Goal: Task Accomplishment & Management: Manage account settings

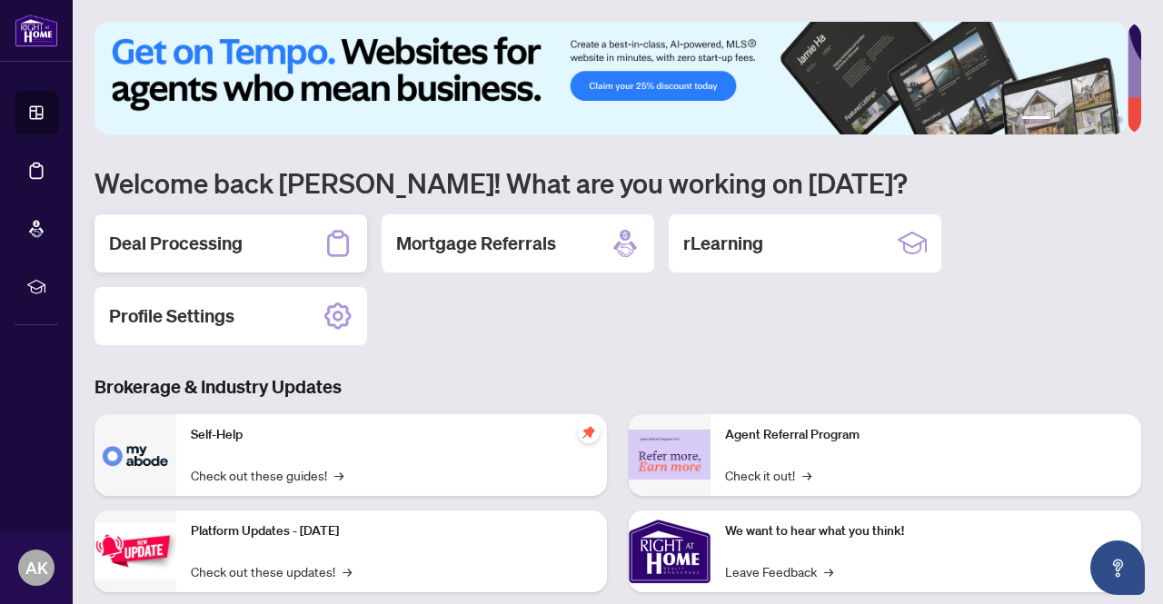
click at [199, 231] on h2 "Deal Processing" at bounding box center [176, 243] width 134 height 25
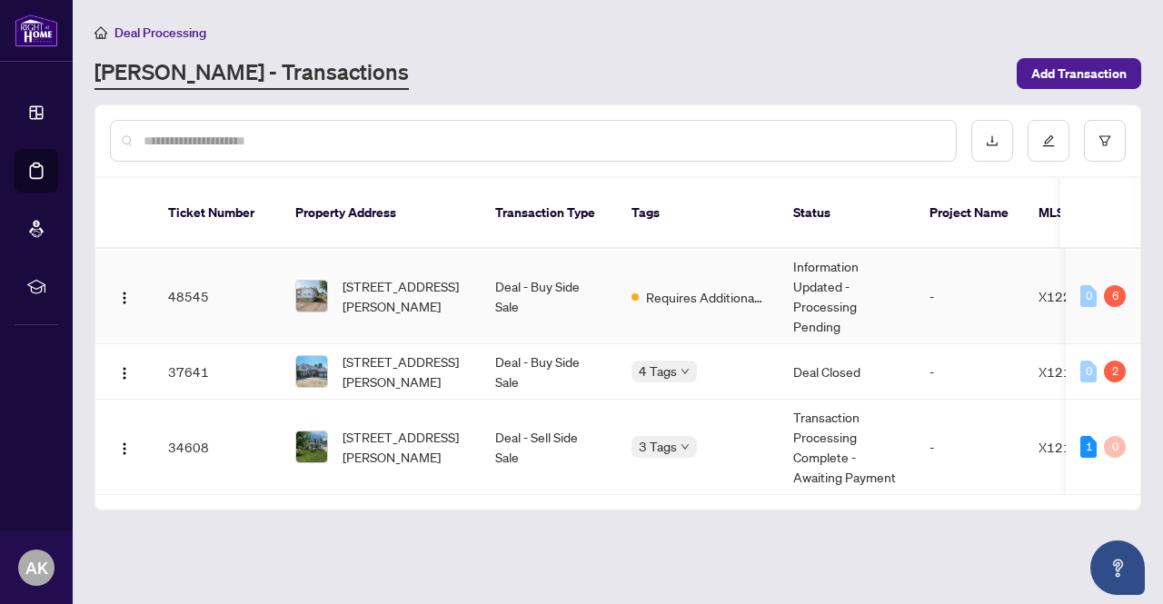
click at [556, 274] on td "Deal - Buy Side Sale" at bounding box center [549, 296] width 136 height 95
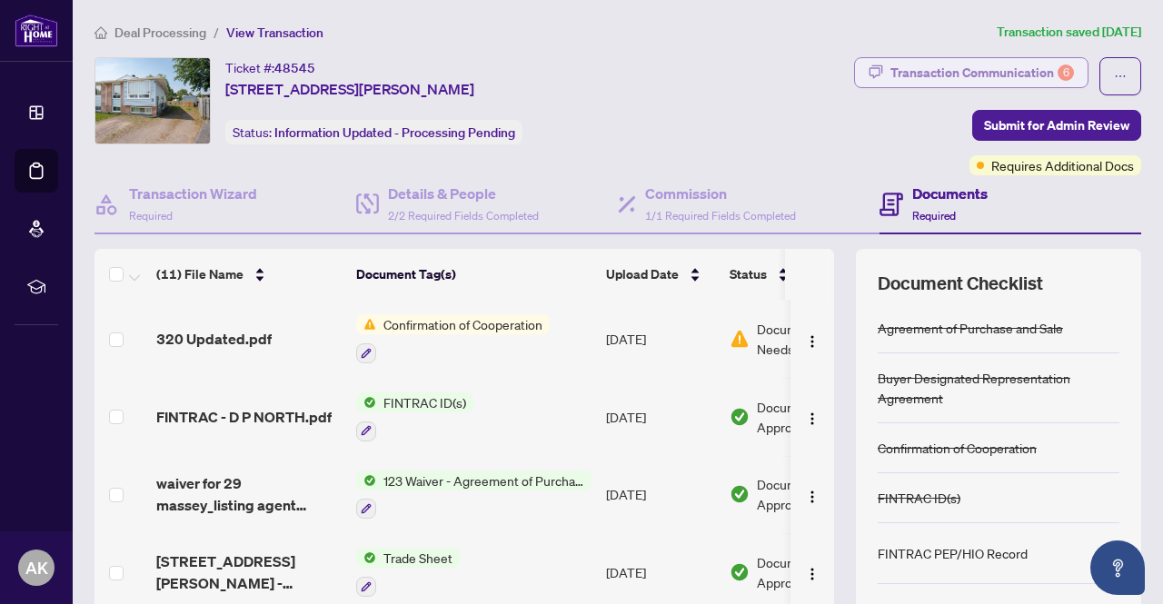
click at [925, 70] on div "Transaction Communication 6" at bounding box center [983, 72] width 184 height 29
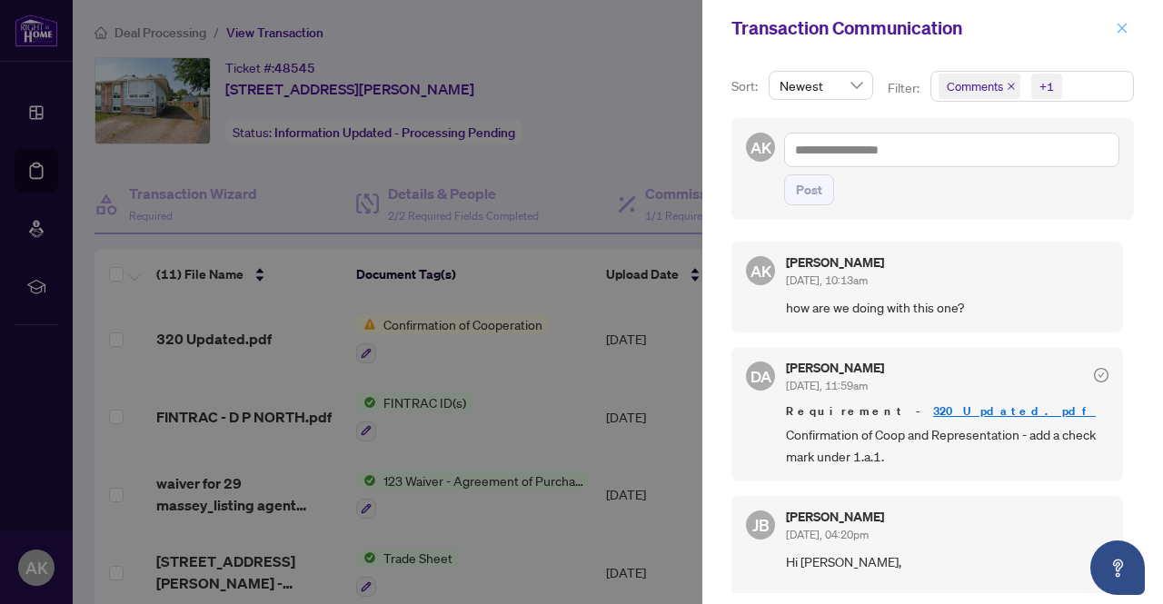
click at [1118, 35] on span "button" at bounding box center [1122, 28] width 13 height 29
